Goal: Register for event/course

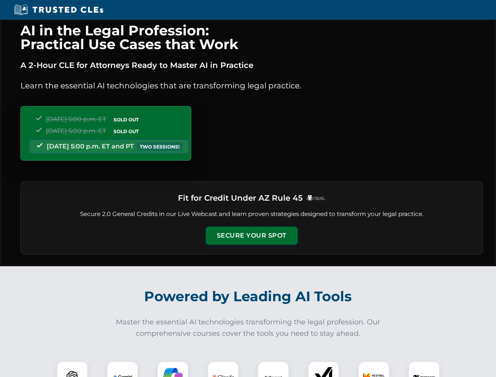
click at [251, 236] on button "Secure Your Spot" at bounding box center [252, 236] width 92 height 18
click at [72, 369] on img at bounding box center [72, 377] width 23 height 23
click at [123, 369] on img at bounding box center [123, 377] width 20 height 20
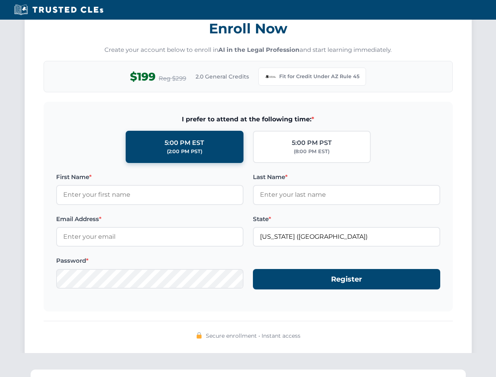
scroll to position [765, 0]
